Goal: Task Accomplishment & Management: Use online tool/utility

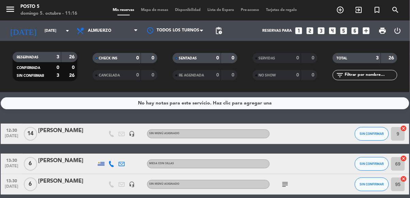
click at [31, 168] on span "6" at bounding box center [30, 164] width 13 height 14
click at [70, 180] on div "No hay notas para este servicio. Haz clic para agregar una 12:30 [DATE] [PERSON…" at bounding box center [205, 145] width 410 height 106
click at [406, 155] on icon "cancel" at bounding box center [404, 158] width 7 height 7
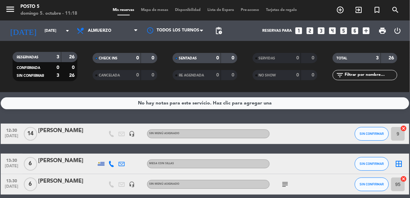
click at [401, 160] on icon "border_all" at bounding box center [399, 164] width 8 height 8
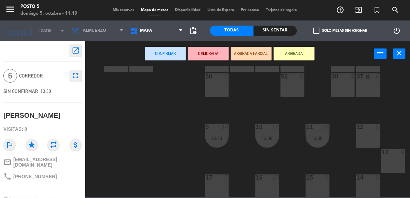
scroll to position [237, 87]
click at [320, 179] on div "15 8" at bounding box center [318, 185] width 24 height 24
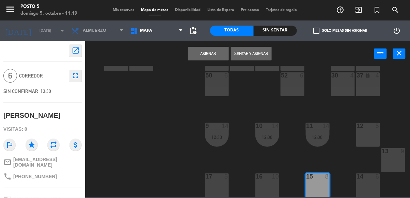
click at [205, 47] on button "Asignar" at bounding box center [208, 54] width 41 height 14
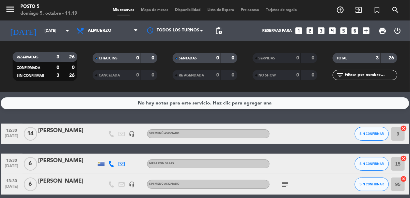
click at [404, 175] on icon "cancel" at bounding box center [404, 178] width 7 height 7
click at [403, 180] on icon "border_all" at bounding box center [399, 184] width 8 height 8
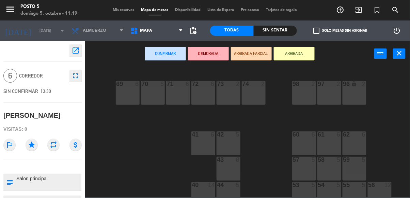
scroll to position [98, 0]
click at [235, 166] on div "43 8" at bounding box center [229, 168] width 24 height 24
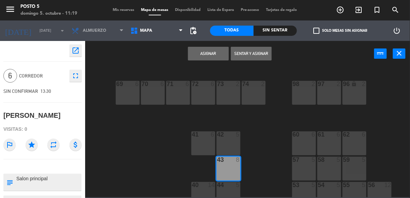
click at [217, 58] on button "Asignar" at bounding box center [208, 54] width 41 height 14
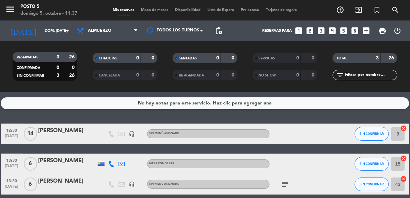
scroll to position [42, 0]
